Goal: Use online tool/utility: Utilize a website feature to perform a specific function

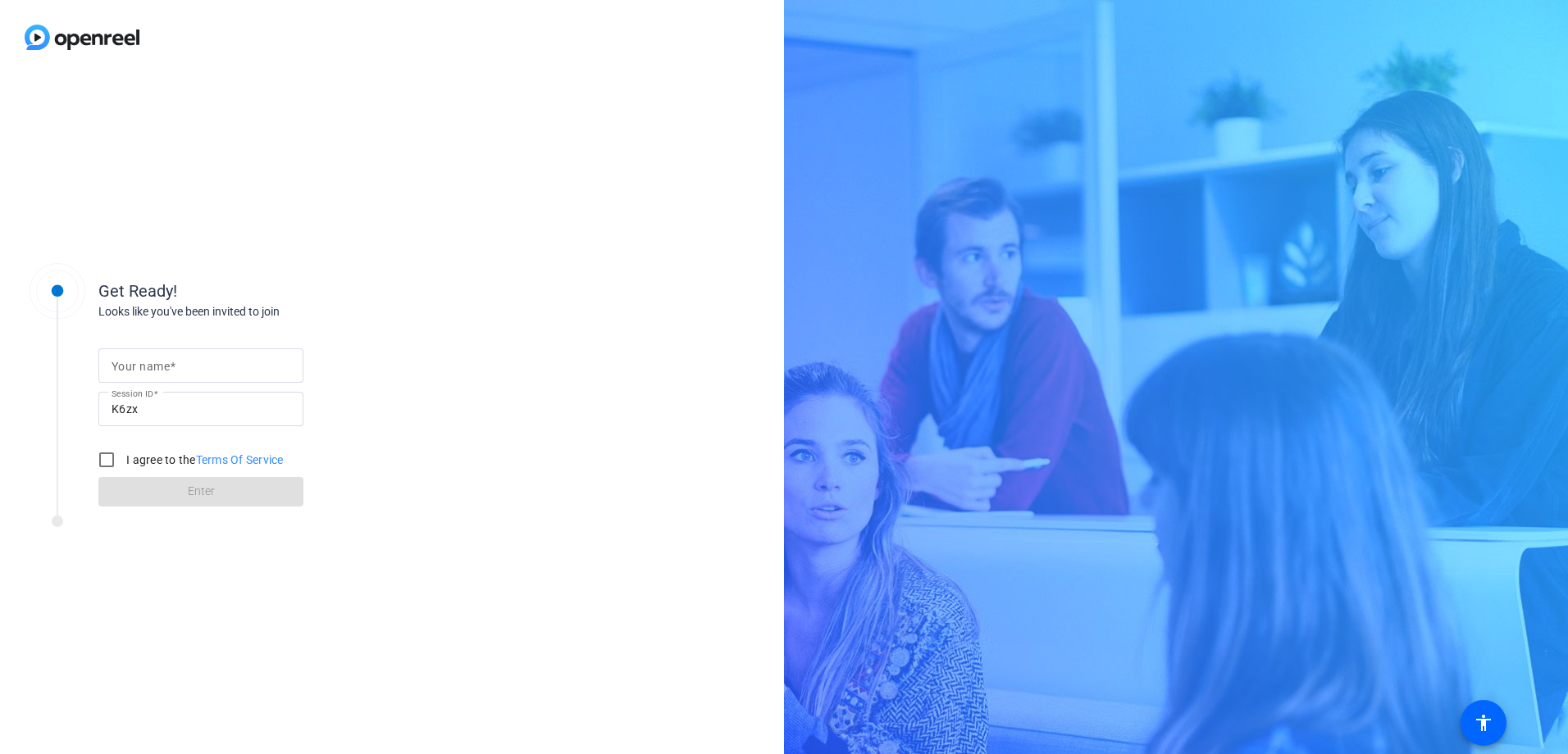
click at [215, 366] on input "Your name" at bounding box center [200, 365] width 179 height 19
type input "[PERSON_NAME]"
click at [113, 459] on input "I agree to the Terms Of Service" at bounding box center [107, 460] width 33 height 33
checkbox input "true"
click at [201, 494] on span "Enter" at bounding box center [201, 492] width 27 height 17
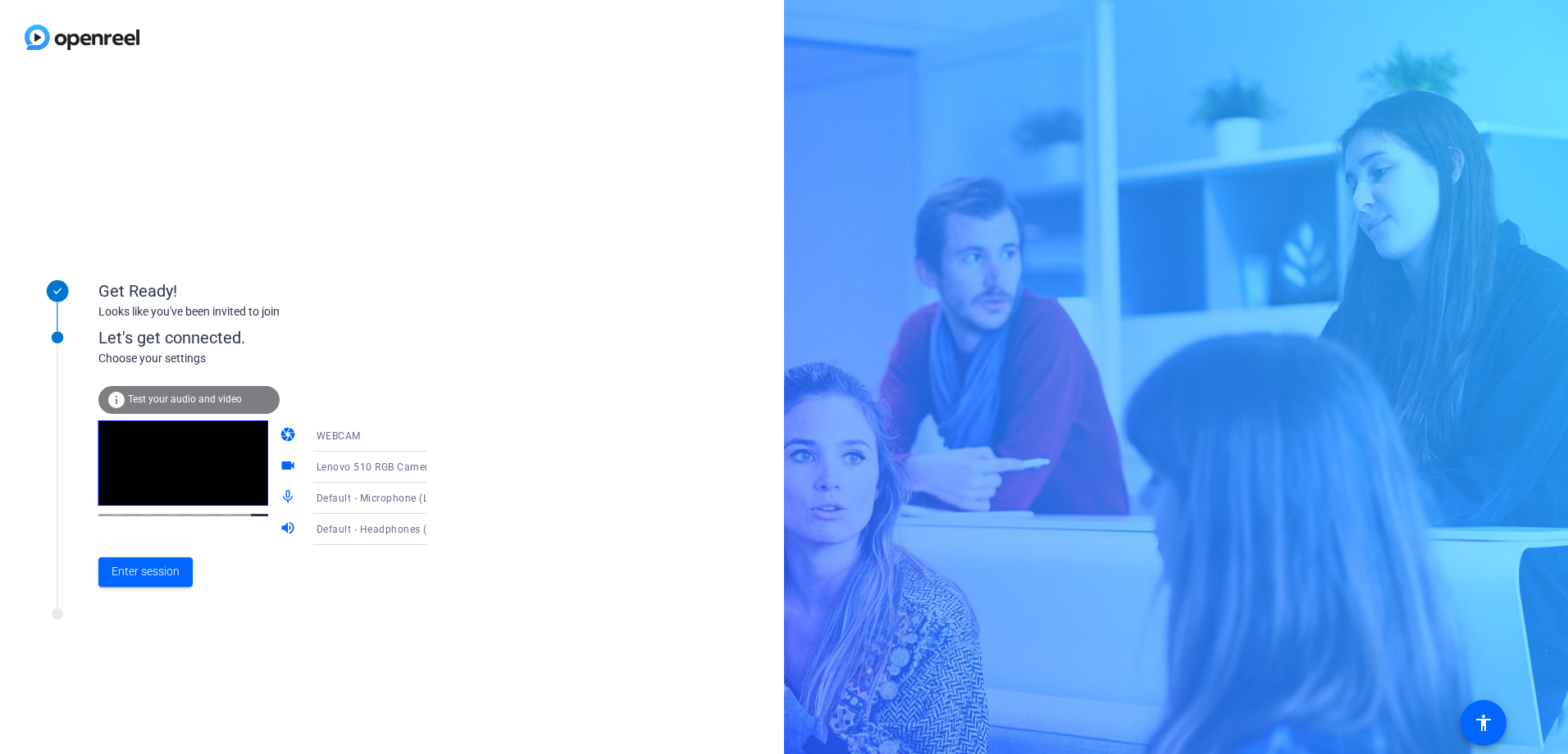
click at [433, 438] on icon at bounding box center [443, 436] width 19 height 19
click at [454, 592] on div at bounding box center [784, 377] width 1568 height 754
click at [433, 465] on icon at bounding box center [443, 467] width 19 height 19
click at [472, 677] on div at bounding box center [784, 377] width 1568 height 754
click at [439, 498] on icon at bounding box center [443, 498] width 8 height 4
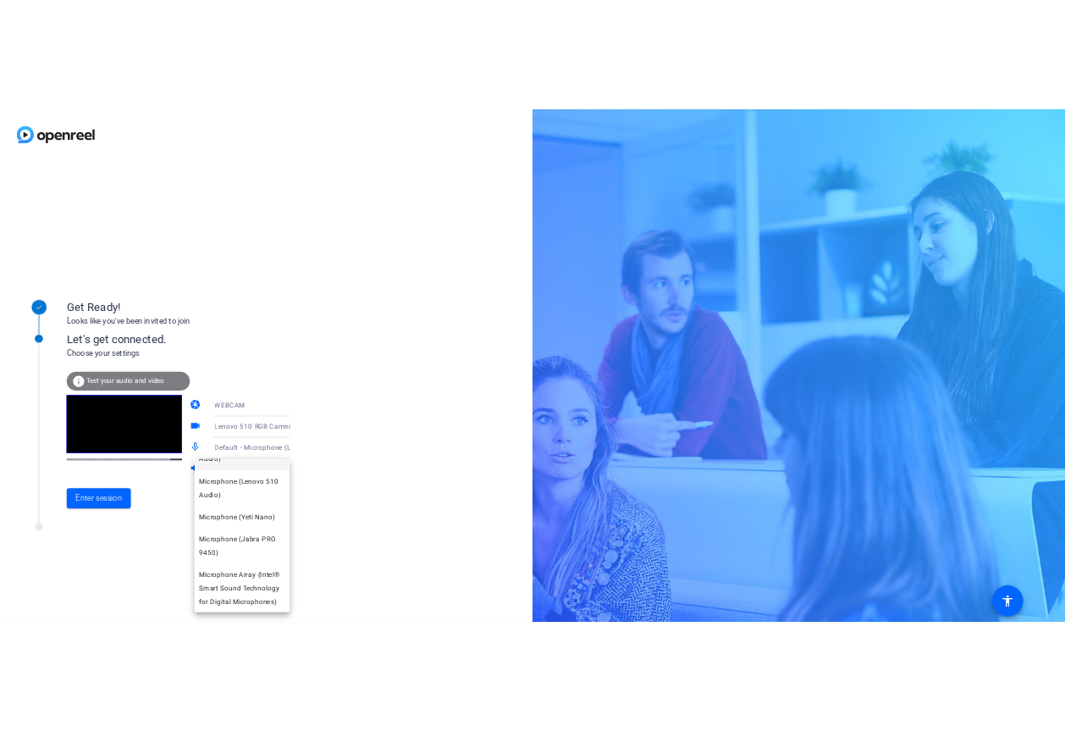
scroll to position [113, 0]
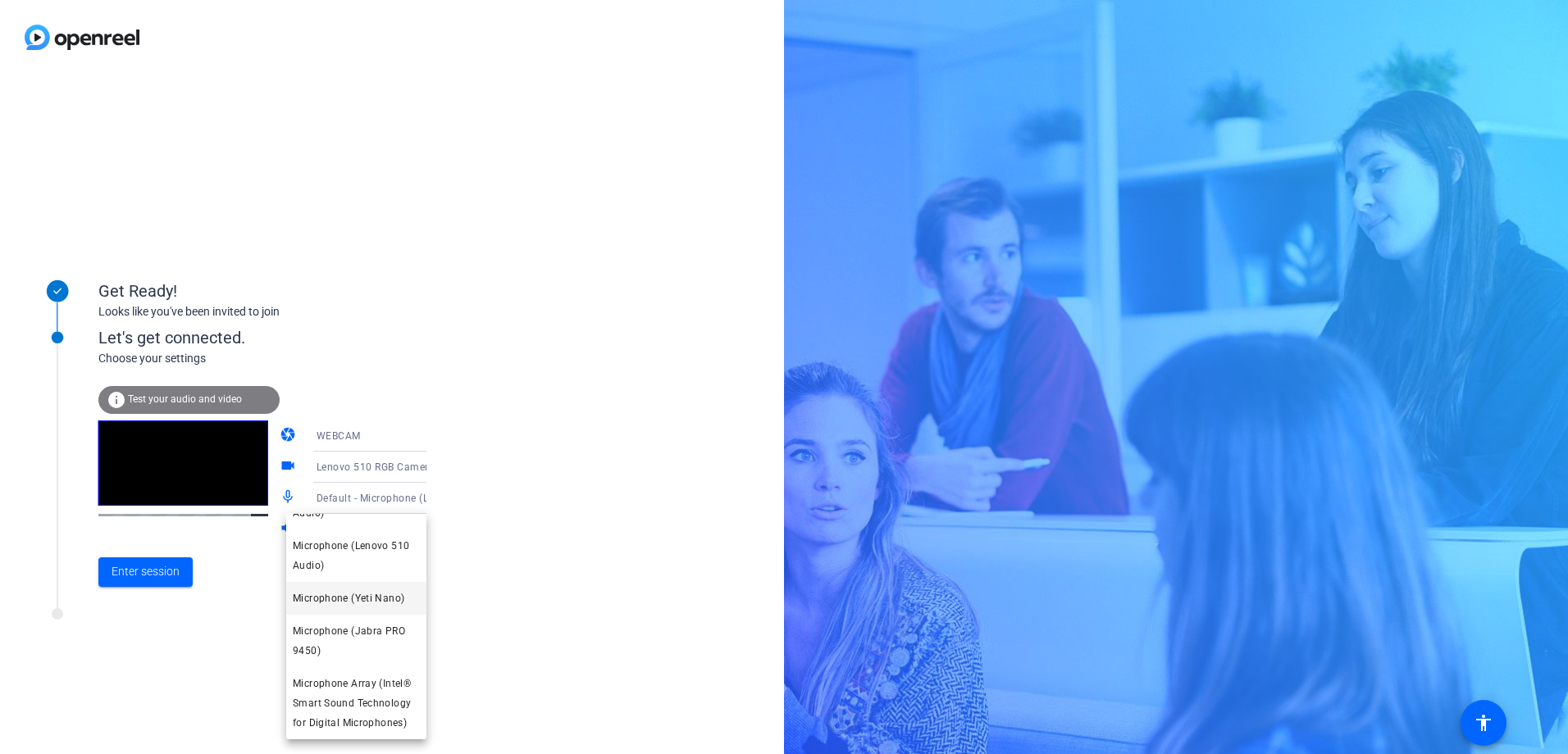
click at [372, 605] on span "Microphone (Yeti Nano)" at bounding box center [348, 598] width 111 height 19
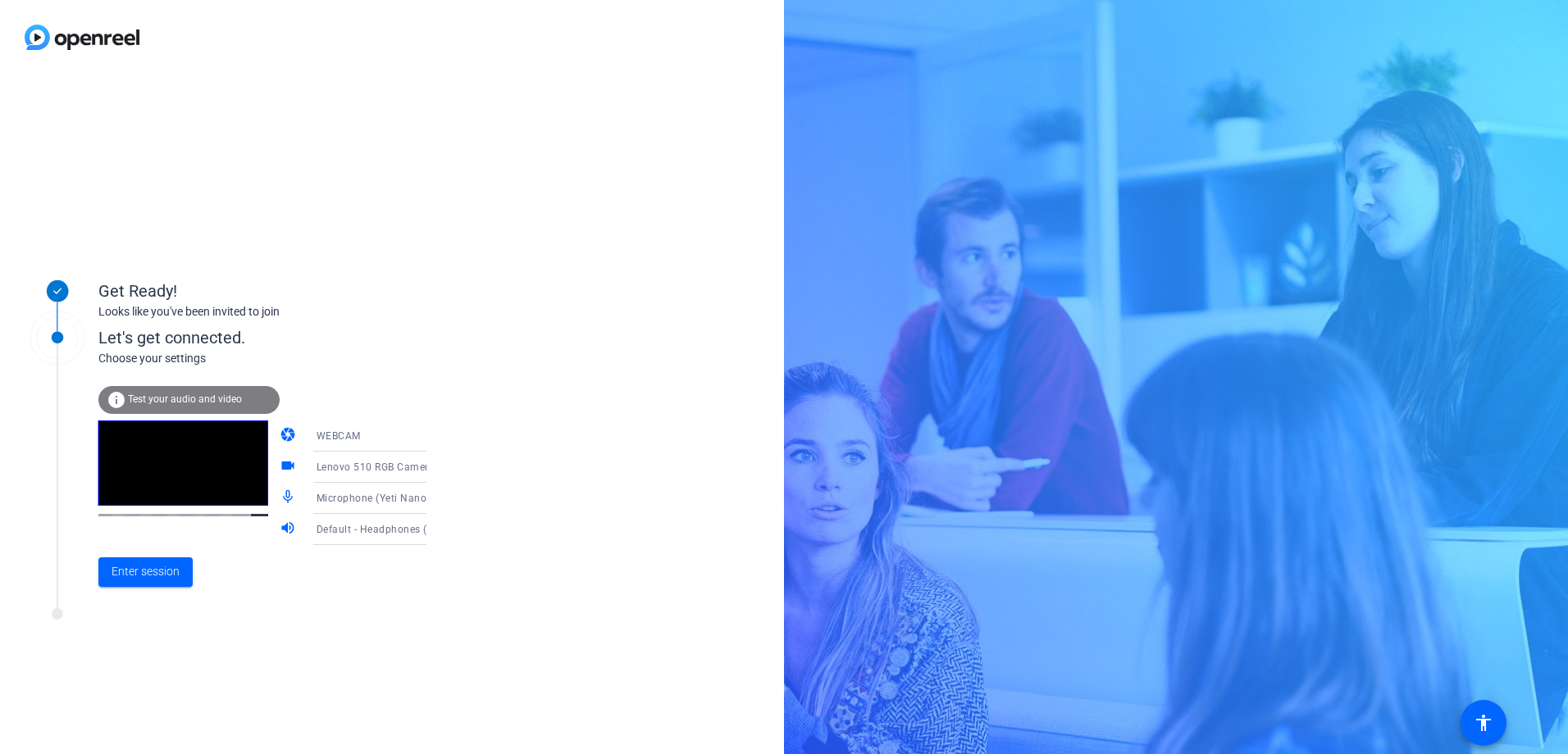
click at [439, 530] on icon at bounding box center [443, 529] width 8 height 4
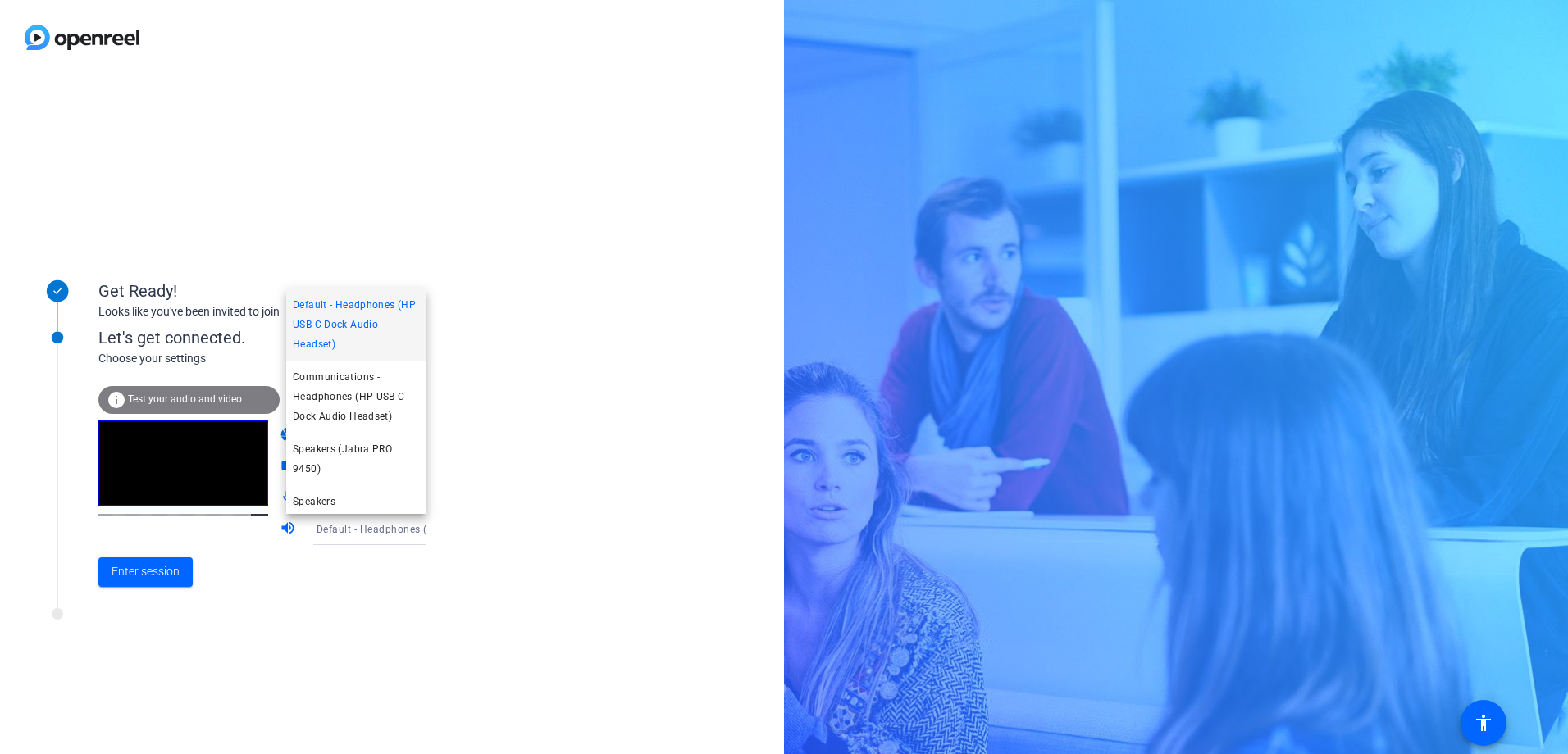
click at [373, 600] on div at bounding box center [784, 377] width 1568 height 754
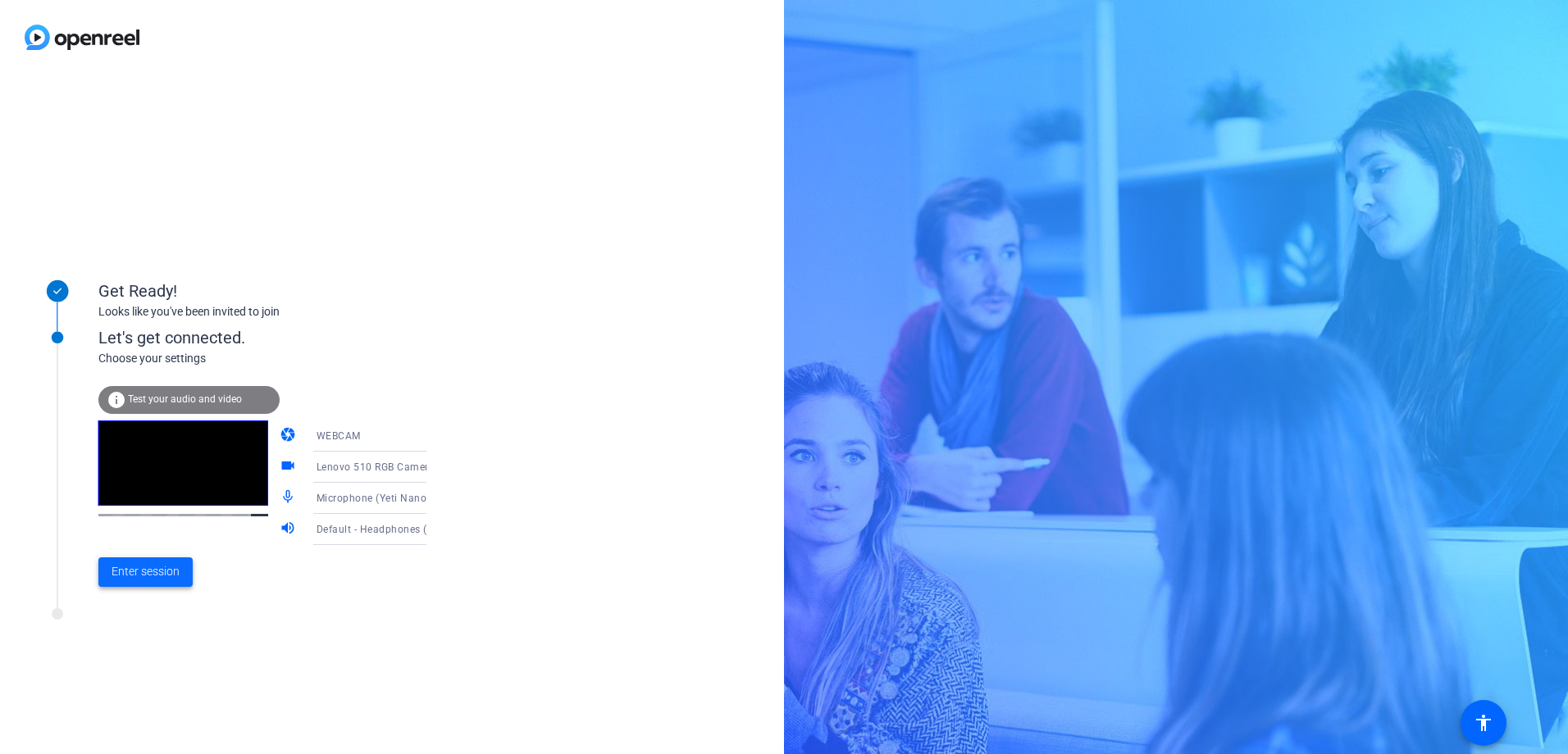
click at [143, 575] on span "Enter session" at bounding box center [145, 572] width 68 height 17
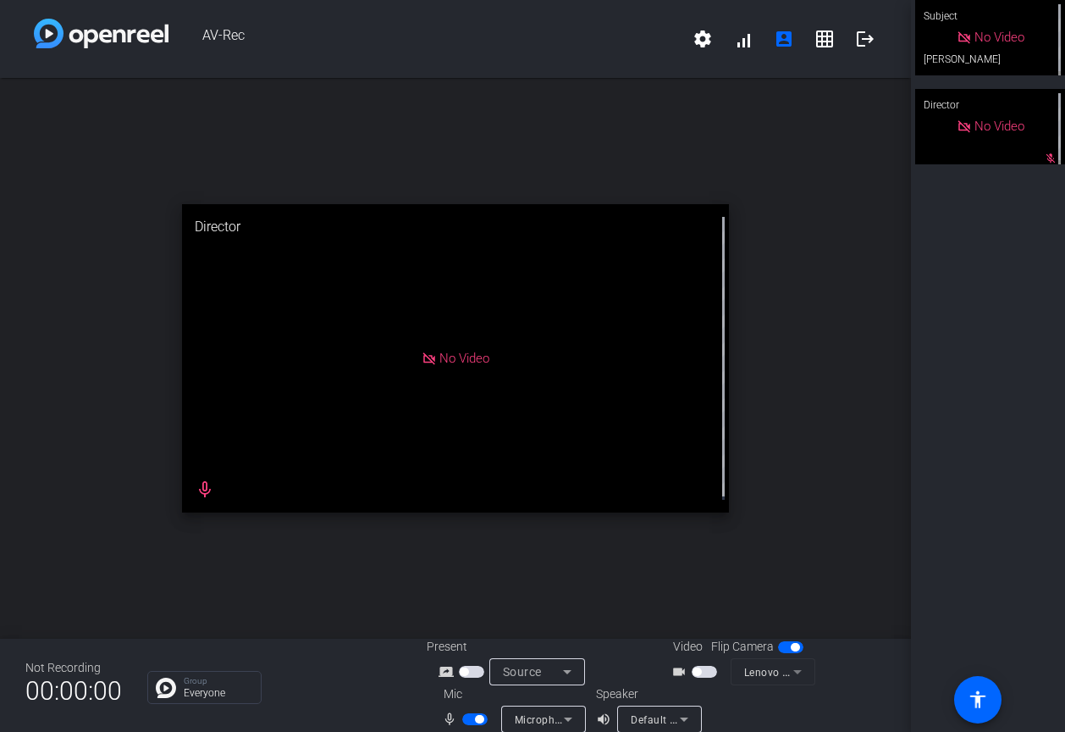
click at [475, 721] on span "button" at bounding box center [479, 719] width 8 height 8
